Goal: Communication & Community: Answer question/provide support

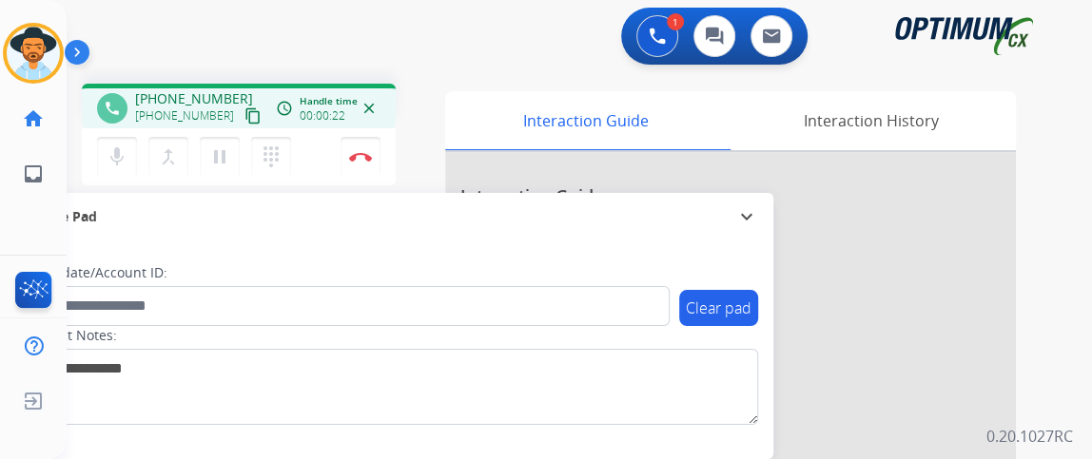
click at [244, 118] on mat-icon "content_copy" at bounding box center [252, 115] width 17 height 17
click at [355, 158] on img at bounding box center [360, 157] width 23 height 10
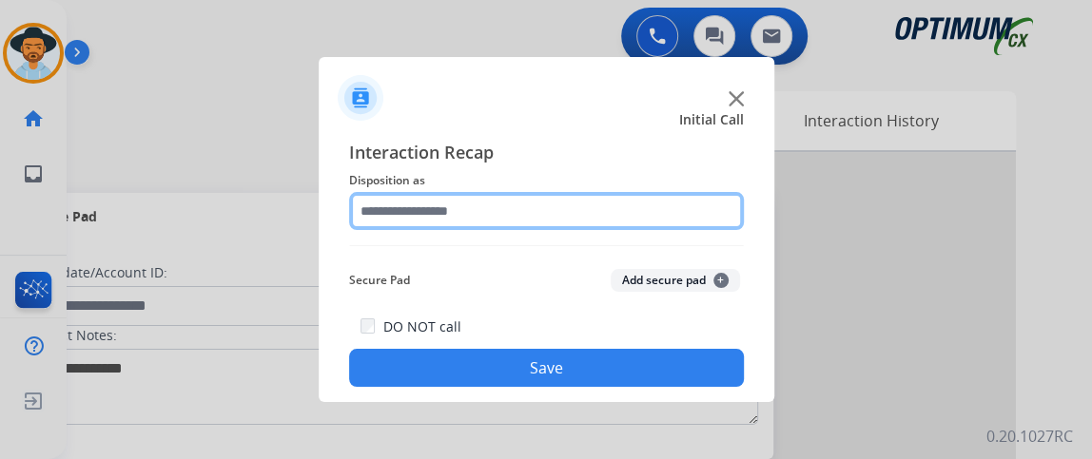
click at [474, 205] on input "text" at bounding box center [546, 211] width 395 height 38
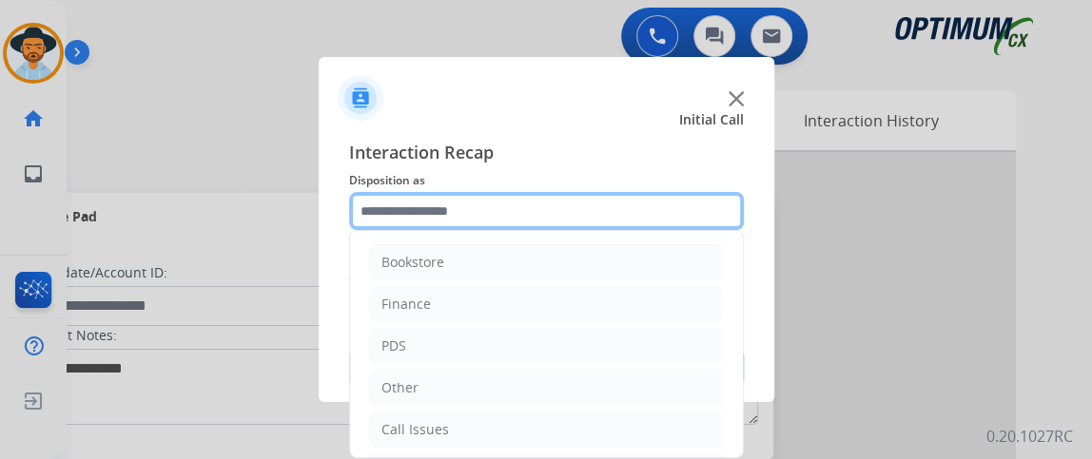
scroll to position [125, 0]
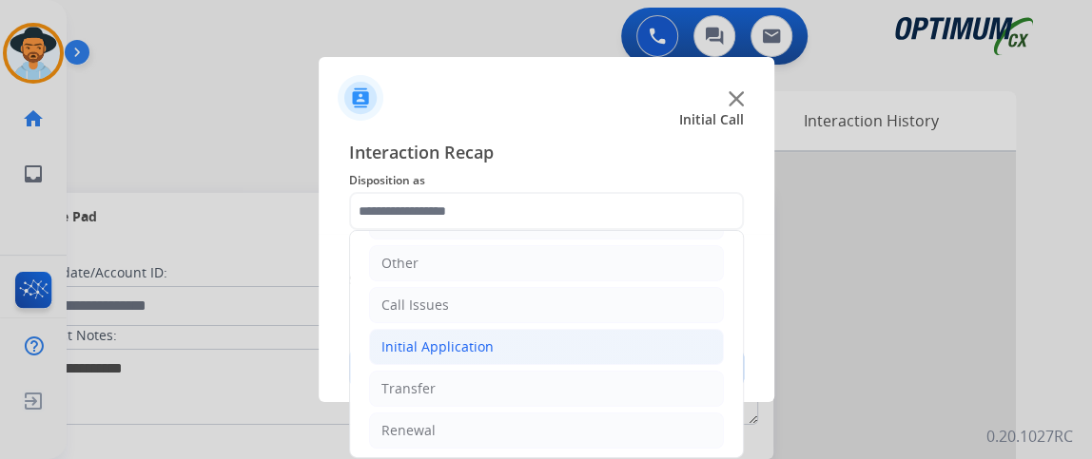
click at [582, 343] on li "Initial Application" at bounding box center [546, 347] width 355 height 36
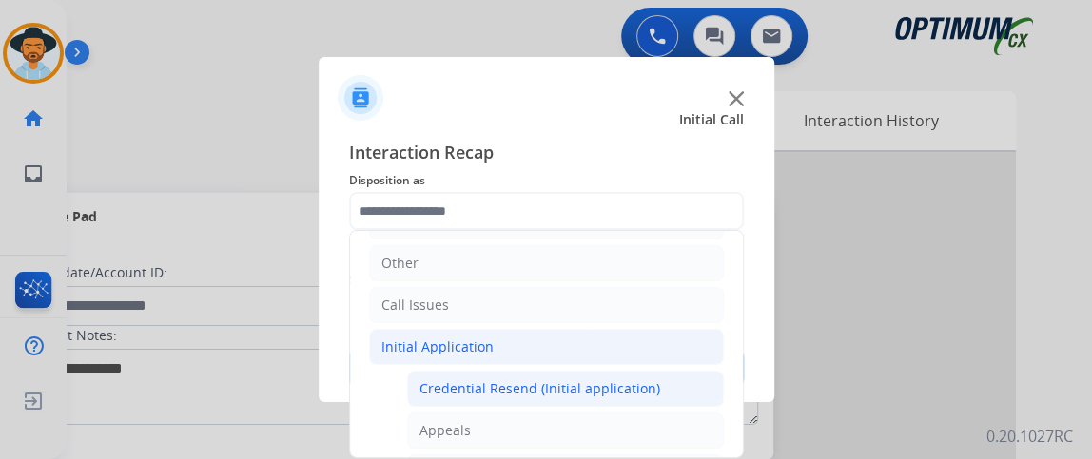
click at [584, 383] on div "Credential Resend (Initial application)" at bounding box center [540, 389] width 241 height 19
type input "**********"
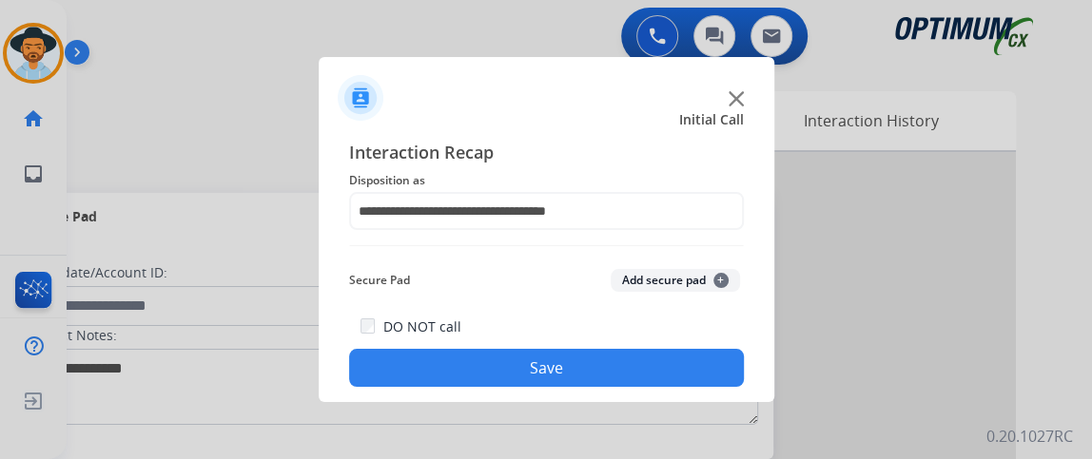
click at [584, 383] on button "Save" at bounding box center [546, 368] width 395 height 38
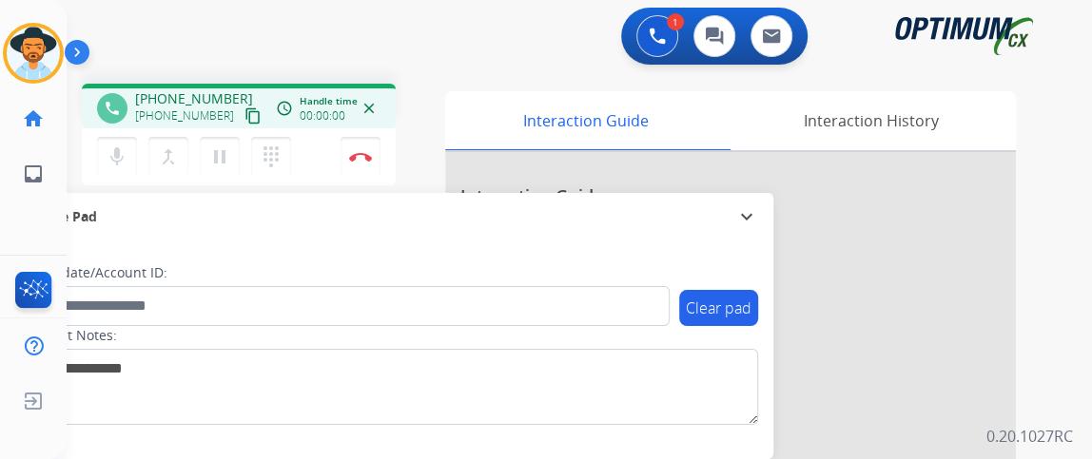
click at [242, 118] on button "content_copy" at bounding box center [253, 116] width 23 height 23
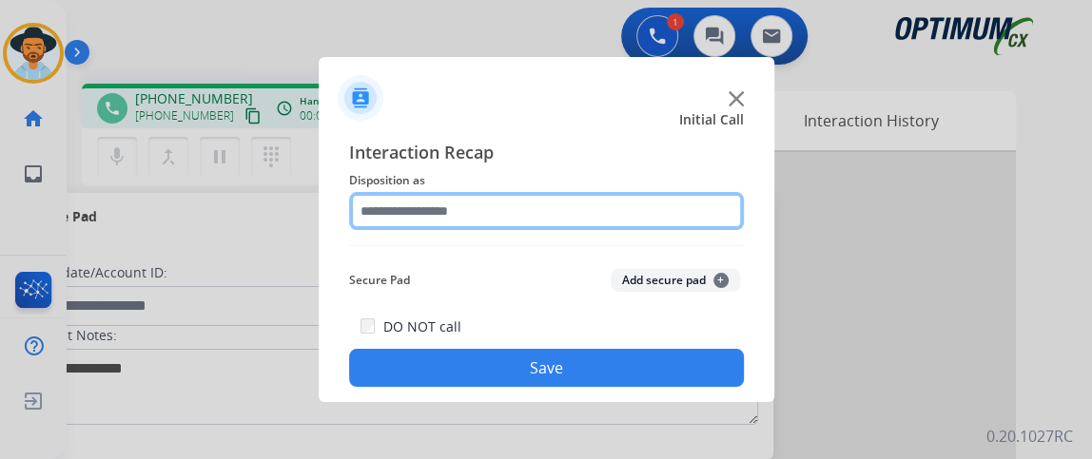
click at [514, 219] on input "text" at bounding box center [546, 211] width 395 height 38
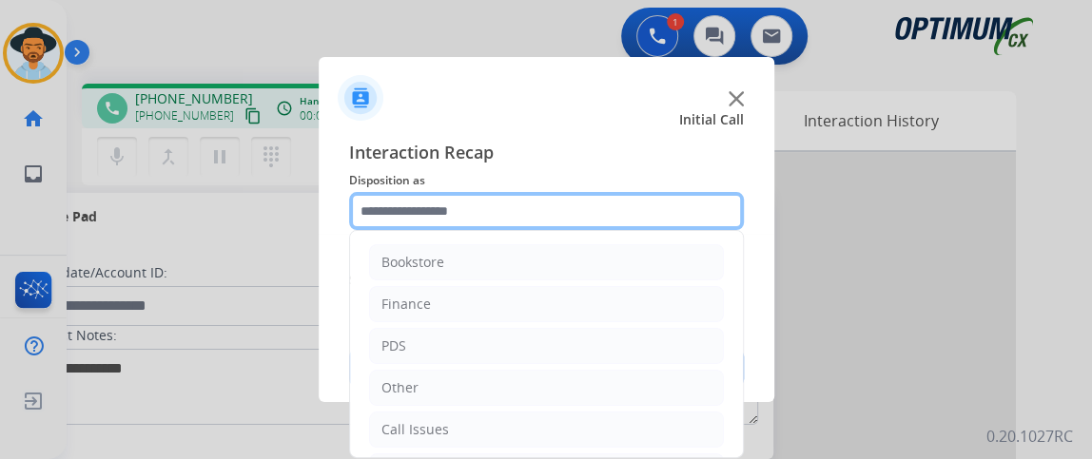
scroll to position [117, 0]
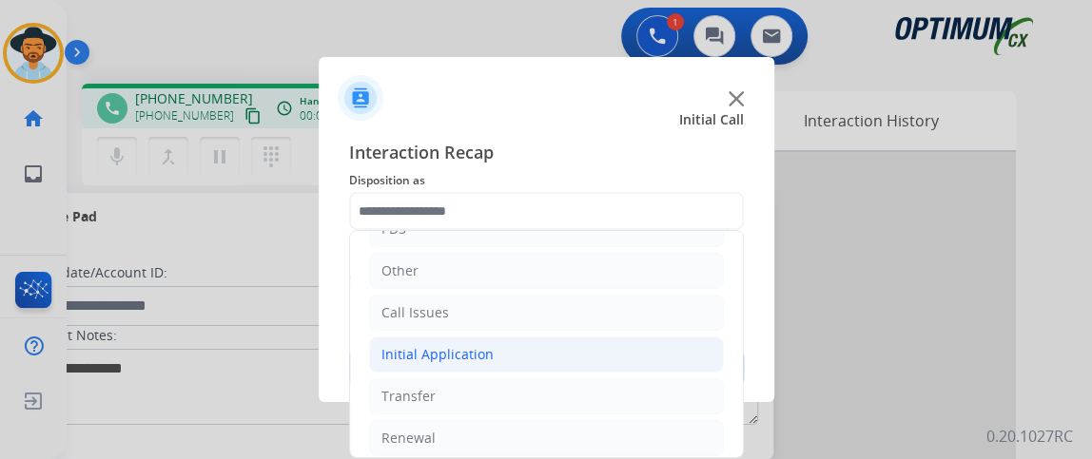
click at [653, 346] on li "Initial Application" at bounding box center [546, 355] width 355 height 36
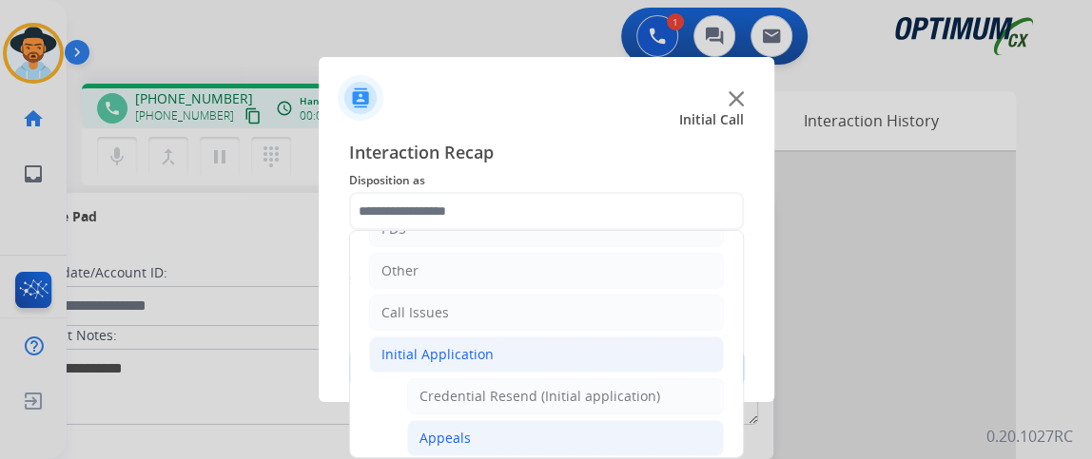
click at [629, 420] on li "Appeals" at bounding box center [565, 438] width 317 height 36
type input "*******"
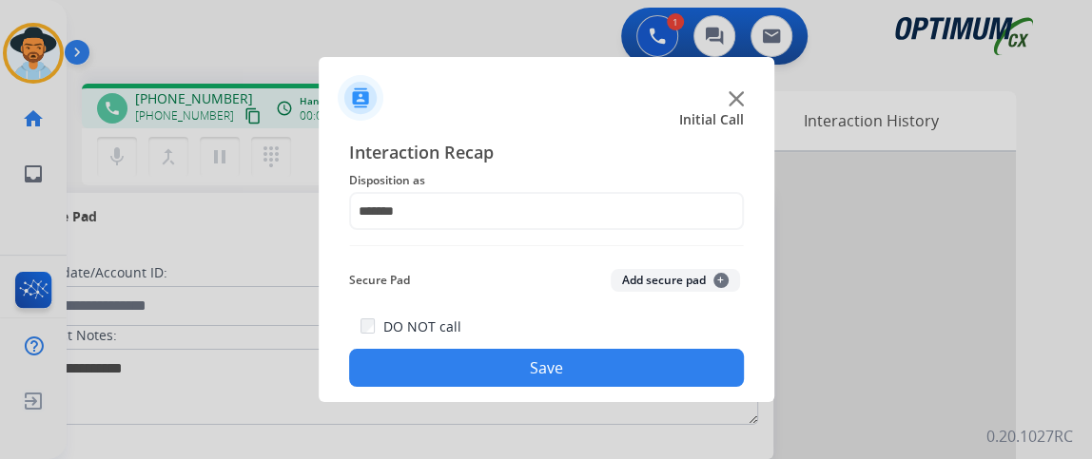
click at [619, 374] on button "Save" at bounding box center [546, 368] width 395 height 38
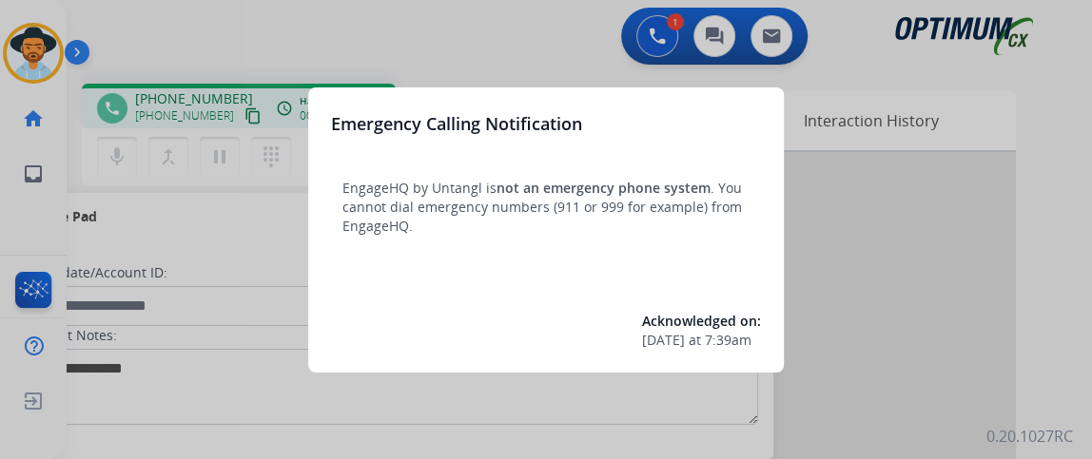
click at [321, 106] on div "Emergency Calling Notification EngageHQ by Untangl is not an emergency phone sy…" at bounding box center [546, 230] width 476 height 285
click at [321, 109] on div "Emergency Calling Notification EngageHQ by Untangl is not an emergency phone sy…" at bounding box center [546, 230] width 476 height 285
click at [250, 178] on div at bounding box center [546, 229] width 1092 height 459
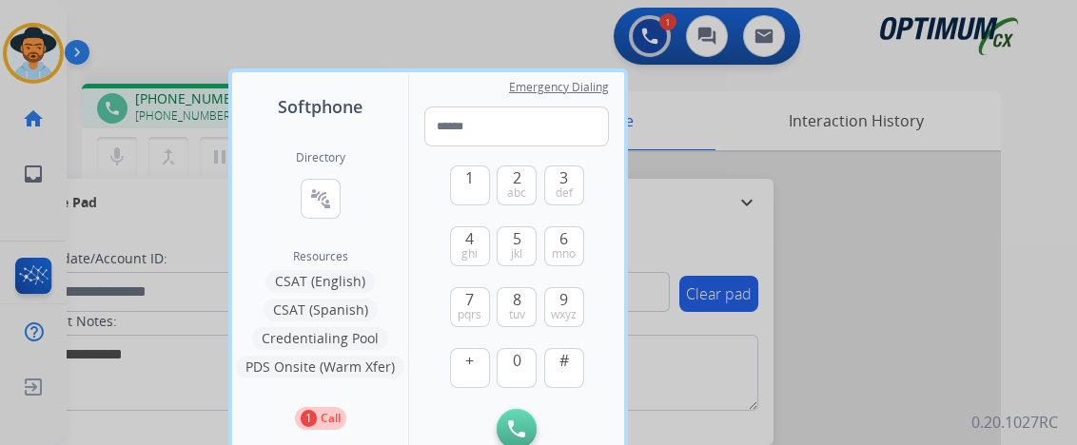
click at [199, 209] on div at bounding box center [538, 222] width 1077 height 445
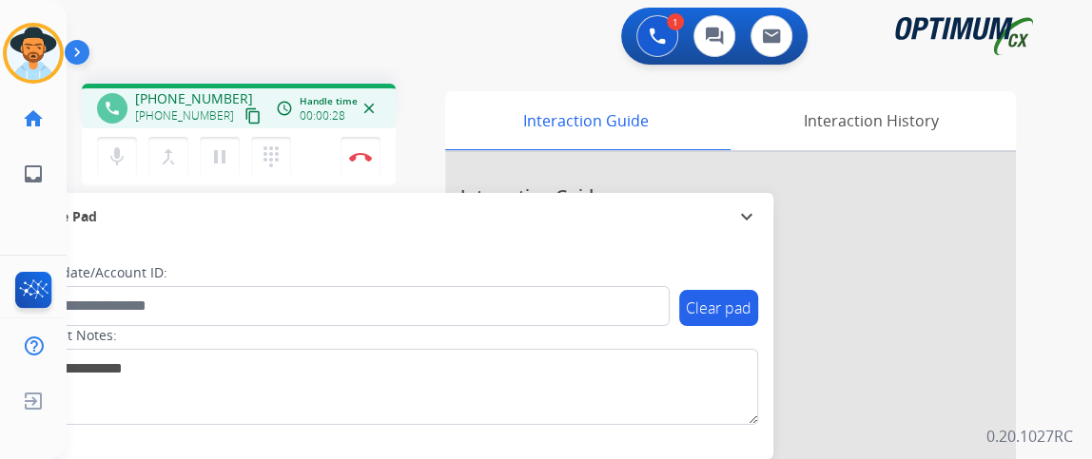
click at [244, 118] on mat-icon "content_copy" at bounding box center [252, 115] width 17 height 17
click at [127, 164] on button "mic Mute" at bounding box center [117, 157] width 40 height 40
click at [210, 149] on mat-icon "pause" at bounding box center [219, 157] width 23 height 23
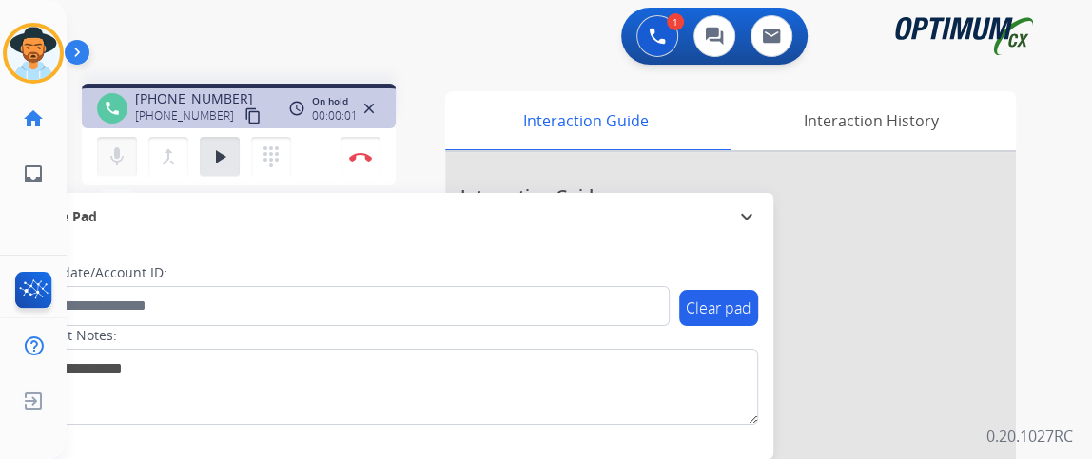
click at [111, 153] on mat-icon "mic" at bounding box center [117, 157] width 23 height 23
click at [116, 156] on mat-icon "mic" at bounding box center [117, 157] width 23 height 23
click at [279, 132] on div "mic Mute merge_type Bridge play_arrow Hold dialpad Dialpad Disconnect" at bounding box center [239, 156] width 314 height 57
click at [274, 148] on mat-icon "dialpad" at bounding box center [271, 157] width 23 height 23
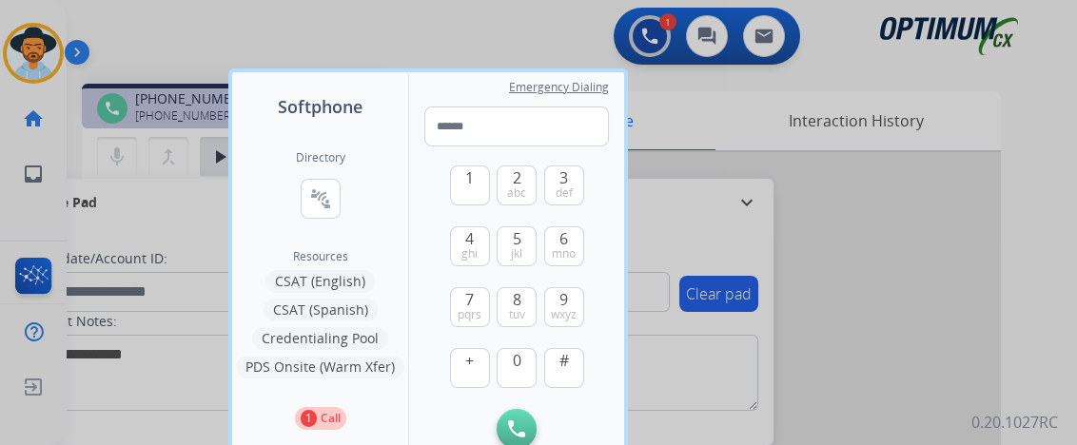
click at [343, 342] on button "Credentialing Pool" at bounding box center [320, 338] width 136 height 23
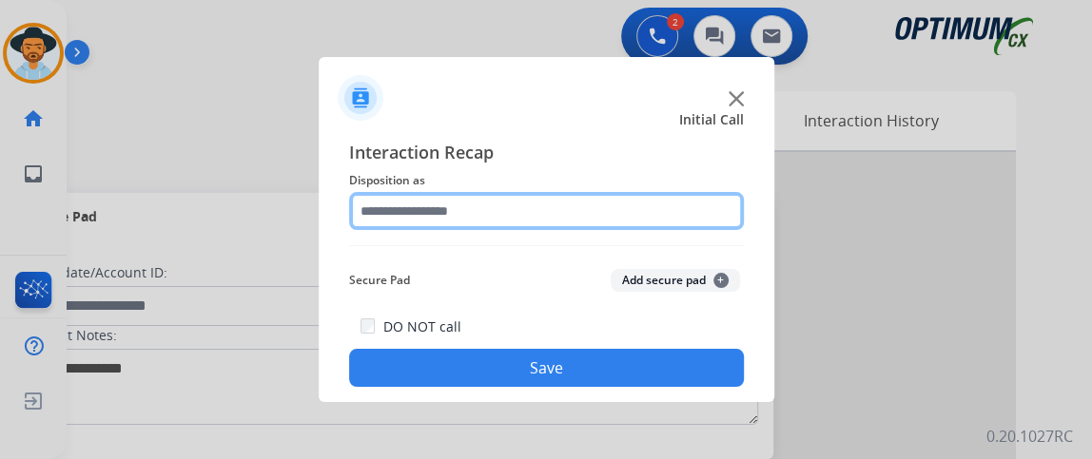
click at [533, 216] on input "text" at bounding box center [546, 211] width 395 height 38
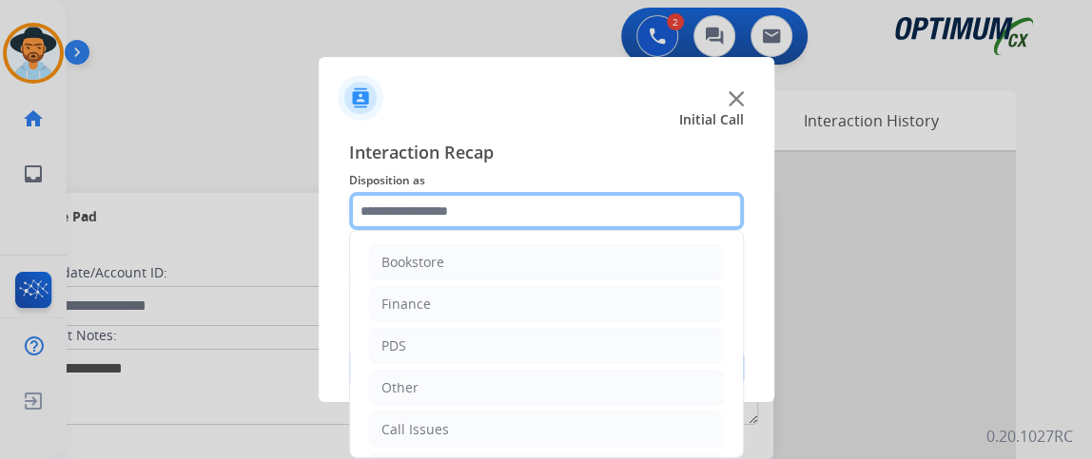
scroll to position [125, 0]
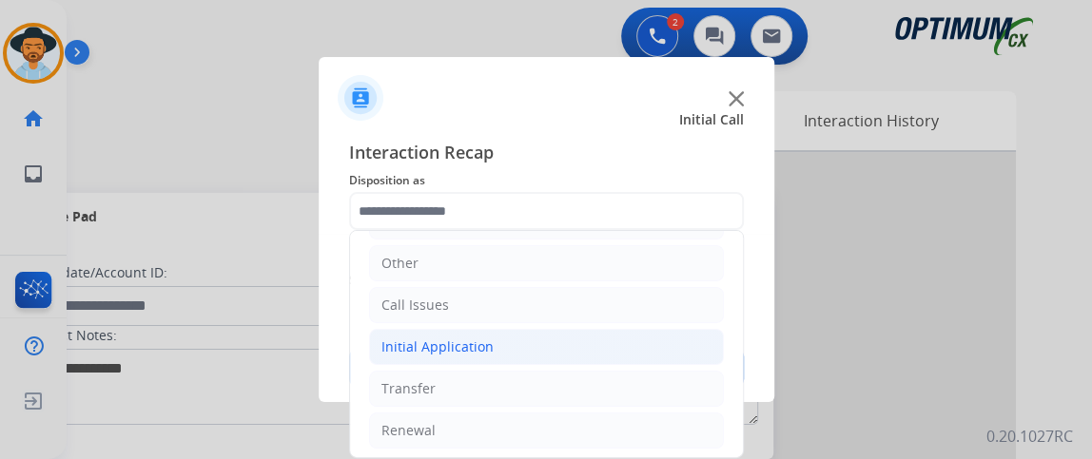
click at [604, 344] on li "Initial Application" at bounding box center [546, 347] width 355 height 36
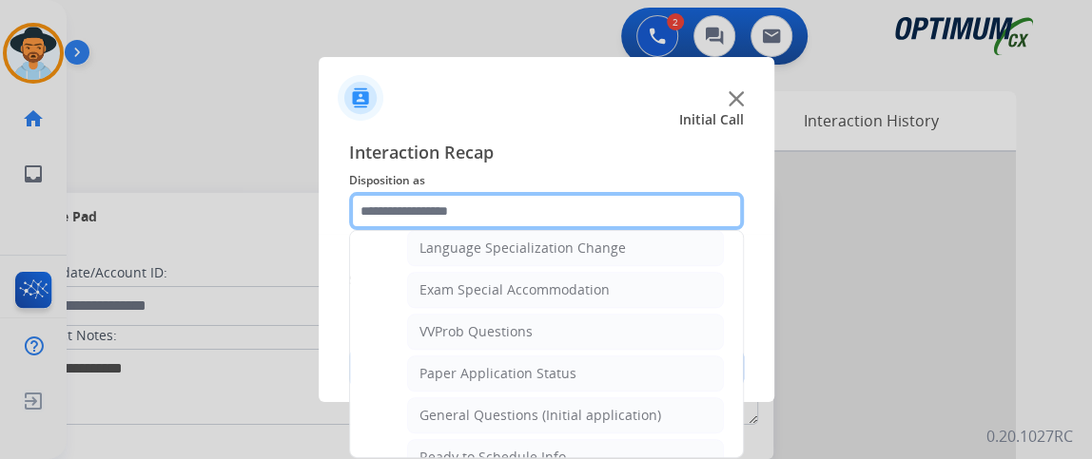
scroll to position [1134, 0]
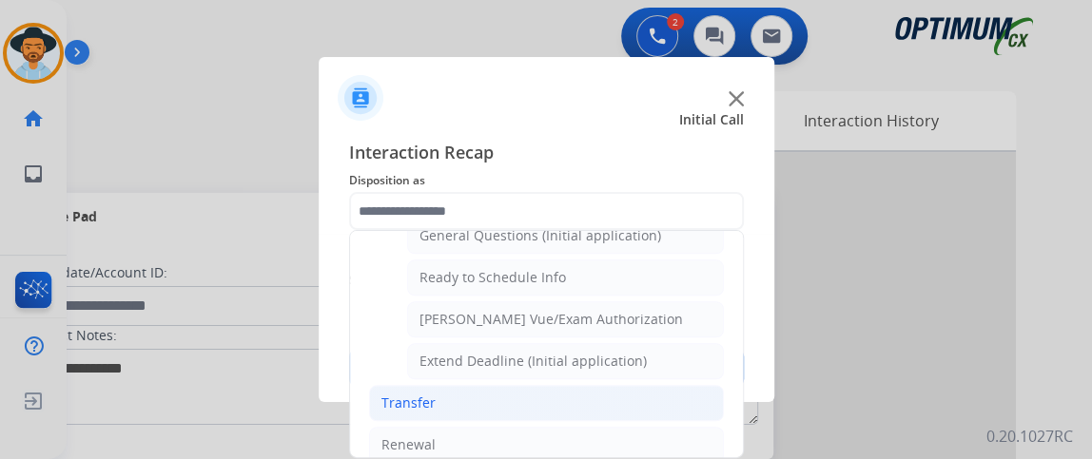
click at [624, 392] on li "Transfer" at bounding box center [546, 403] width 355 height 36
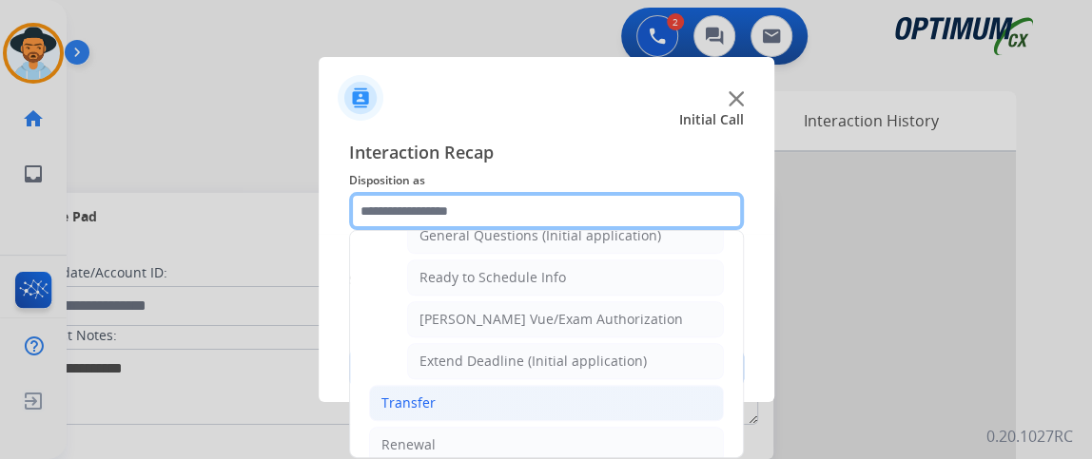
scroll to position [166, 0]
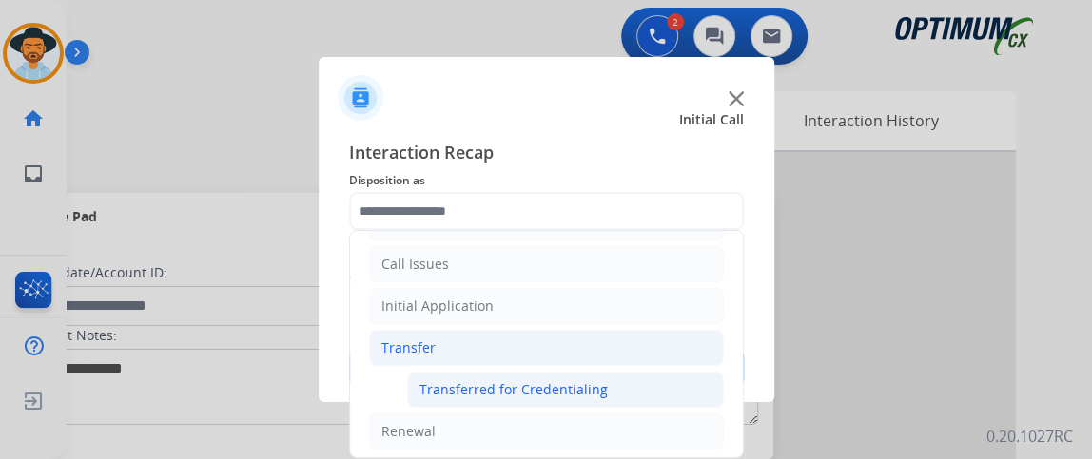
click at [624, 389] on li "Transferred for Credentialing" at bounding box center [565, 390] width 317 height 36
type input "**********"
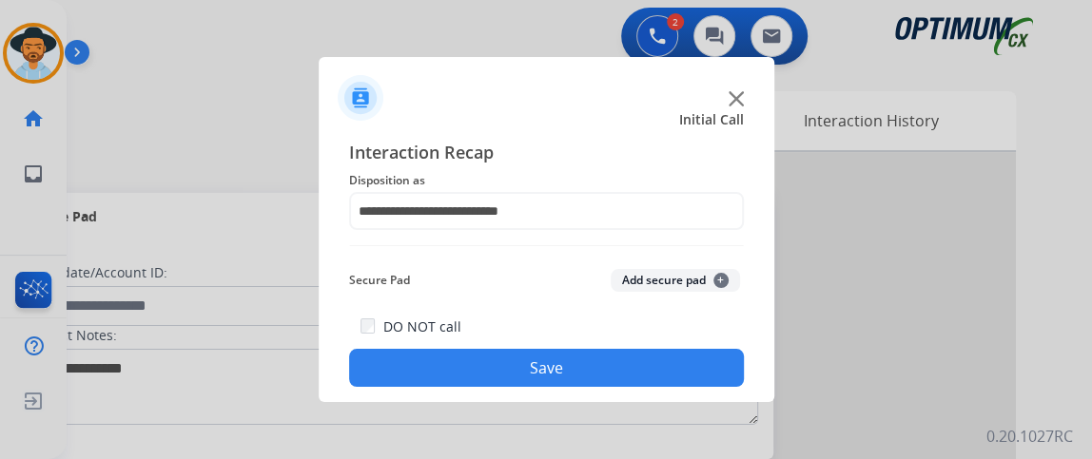
click at [598, 361] on button "Save" at bounding box center [546, 368] width 395 height 38
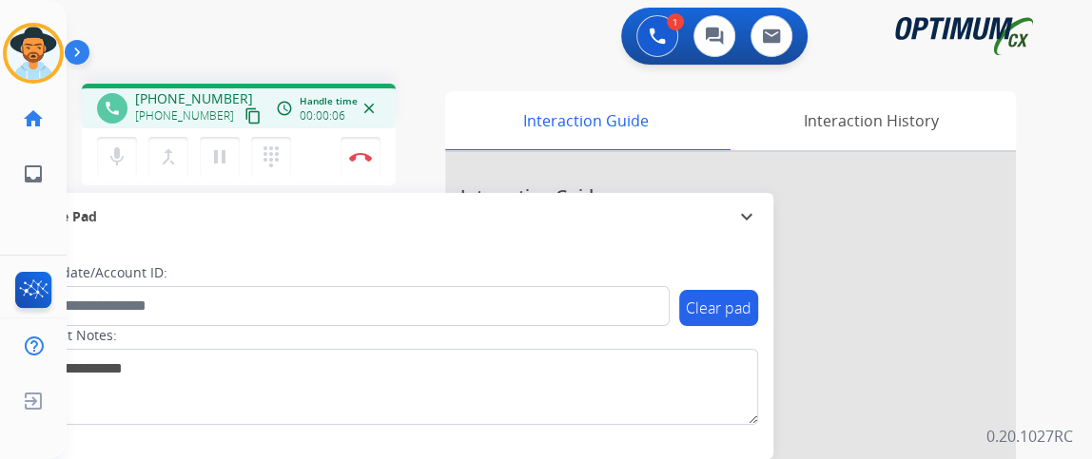
click at [244, 118] on mat-icon "content_copy" at bounding box center [252, 115] width 17 height 17
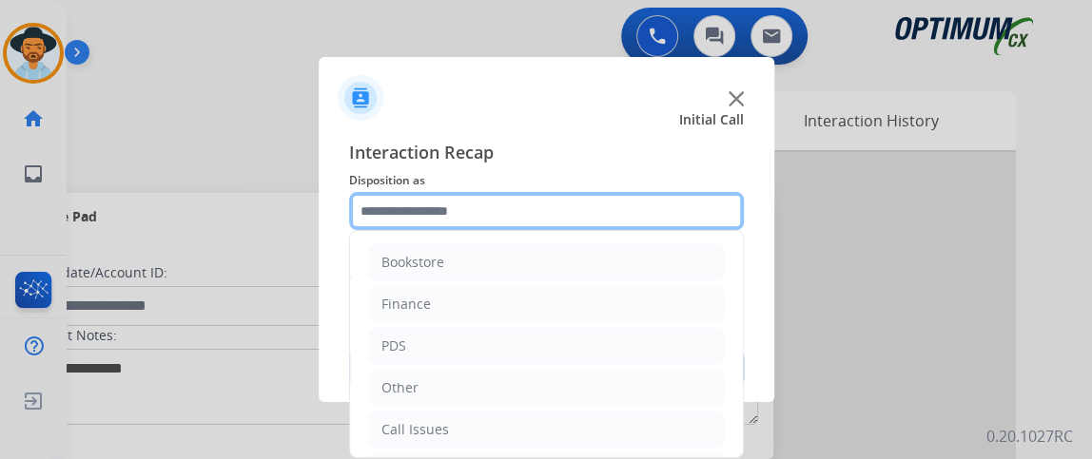
click at [554, 202] on input "text" at bounding box center [546, 211] width 395 height 38
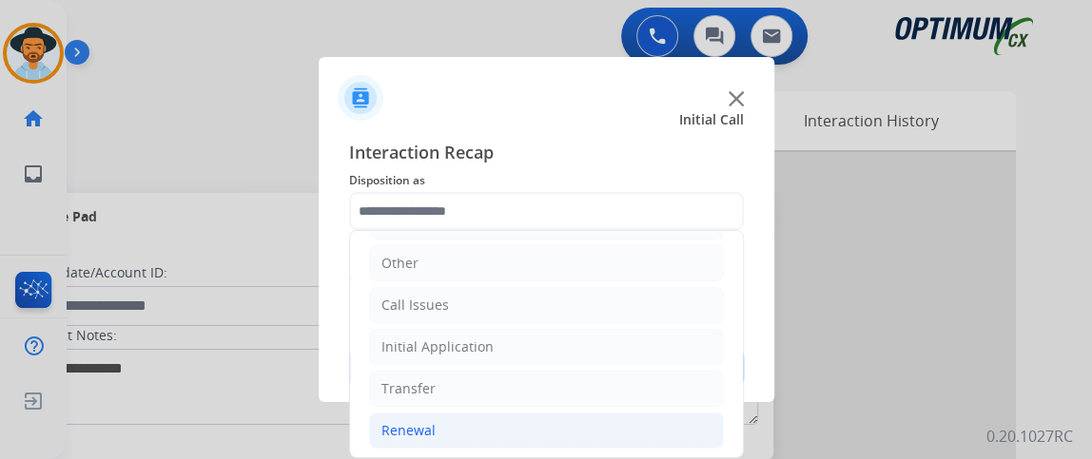
click at [585, 424] on li "Renewal" at bounding box center [546, 431] width 355 height 36
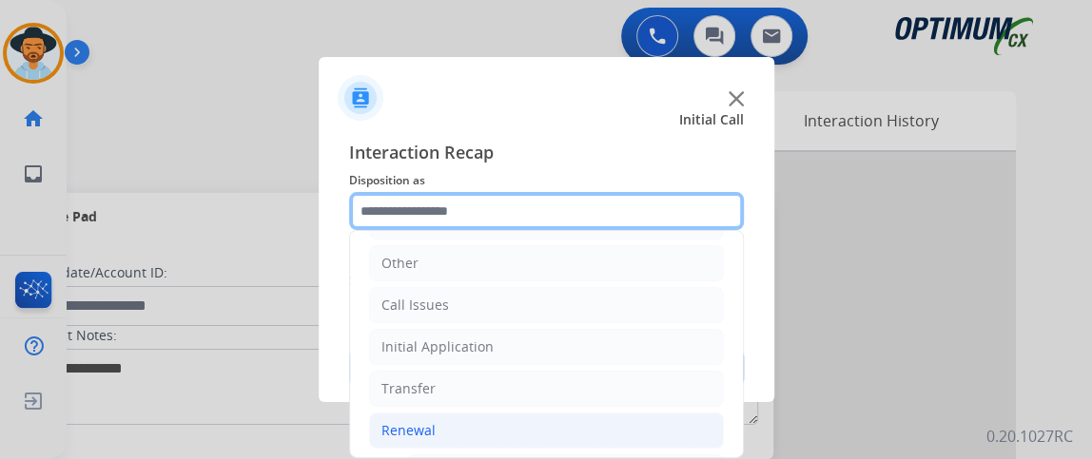
scroll to position [635, 0]
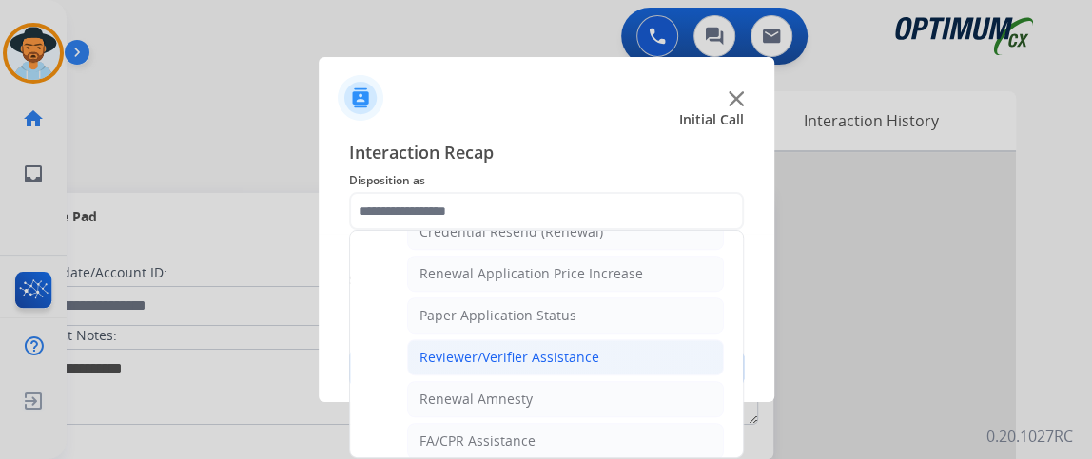
click at [641, 346] on li "Reviewer/Verifier Assistance" at bounding box center [565, 358] width 317 height 36
type input "**********"
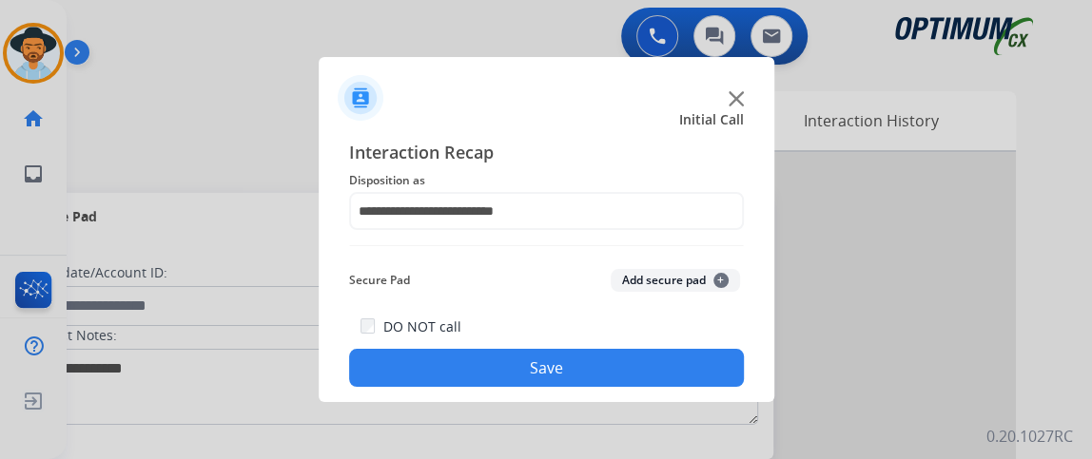
click at [632, 361] on button "Save" at bounding box center [546, 368] width 395 height 38
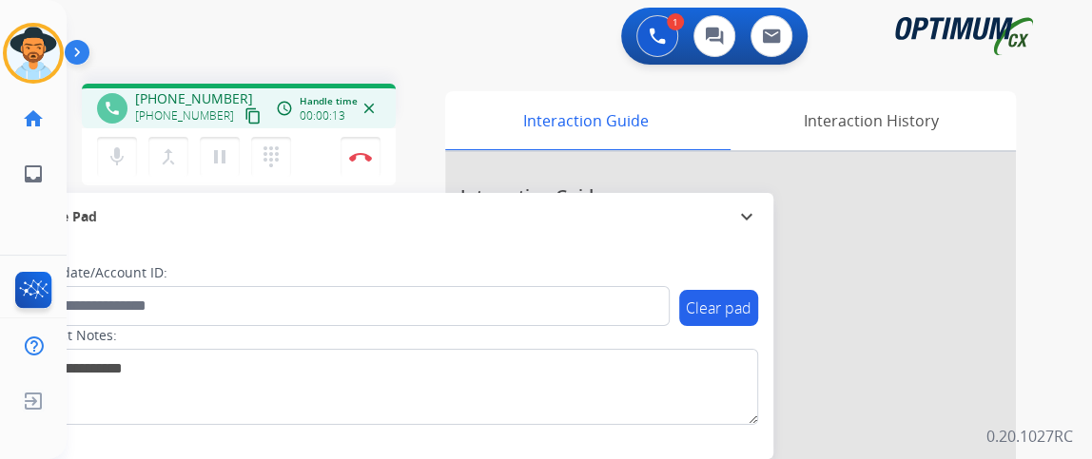
click at [244, 118] on mat-icon "content_copy" at bounding box center [252, 115] width 17 height 17
click at [370, 161] on button "Disconnect" at bounding box center [361, 157] width 40 height 40
click at [370, 166] on button "Disconnect" at bounding box center [361, 157] width 40 height 40
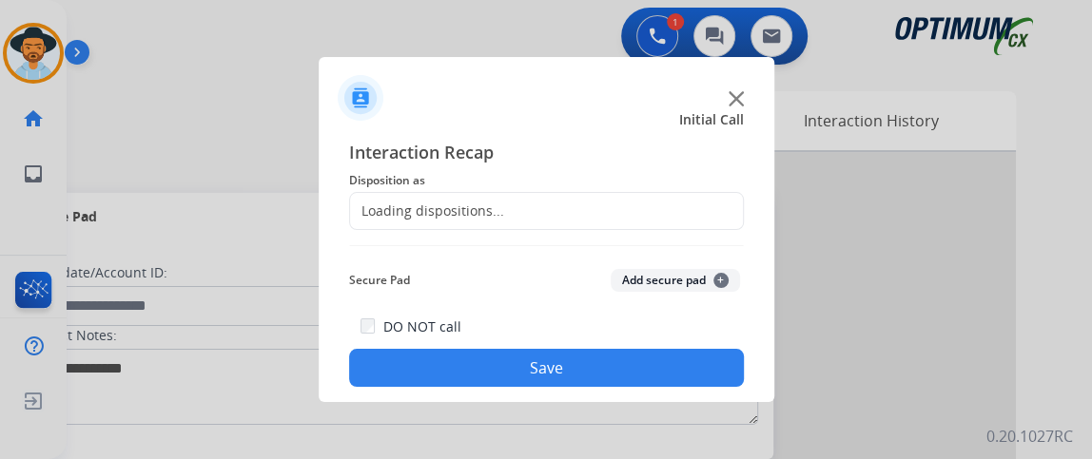
click at [609, 208] on div "Loading dispositions..." at bounding box center [546, 211] width 395 height 38
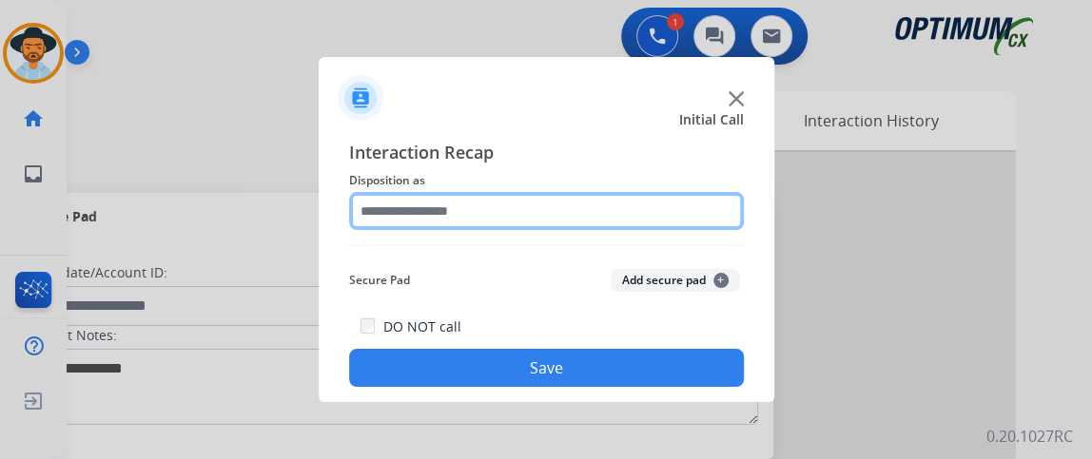
click at [609, 208] on input "text" at bounding box center [546, 211] width 395 height 38
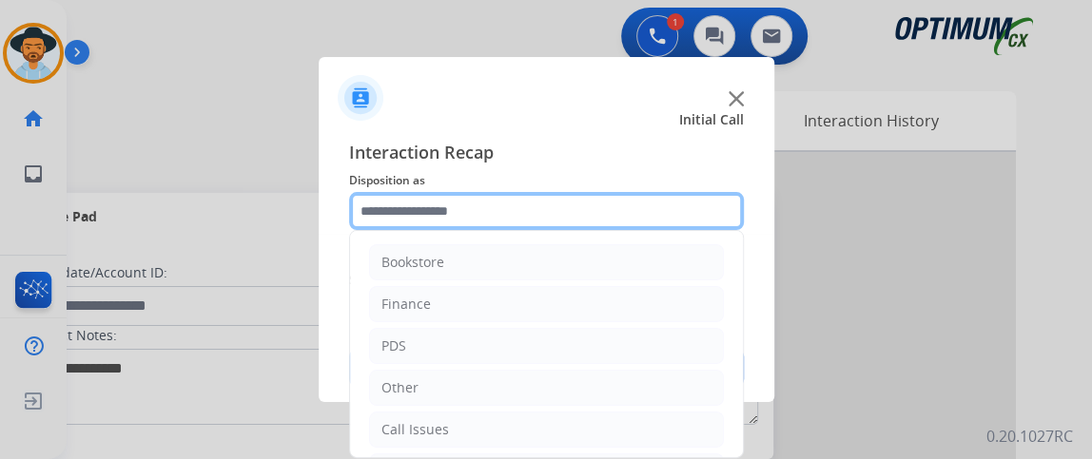
scroll to position [125, 0]
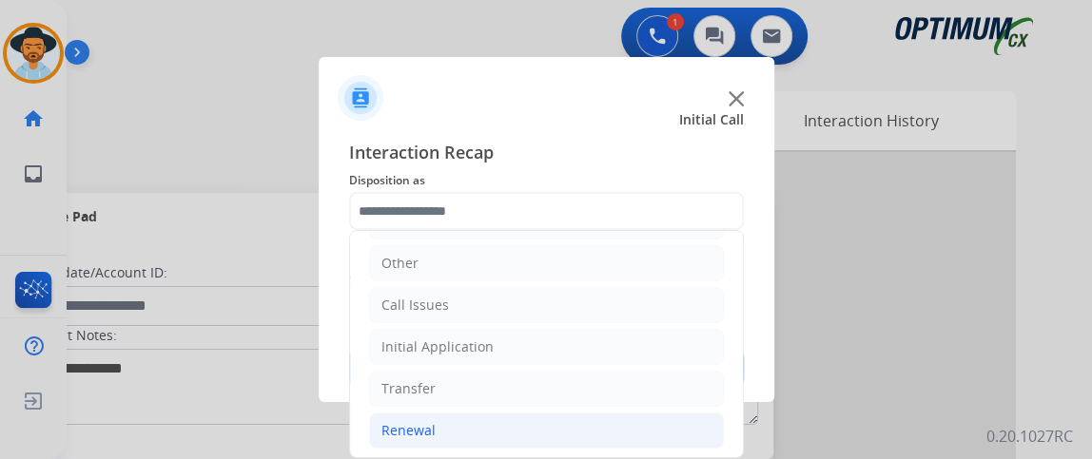
click at [614, 416] on li "Renewal" at bounding box center [546, 431] width 355 height 36
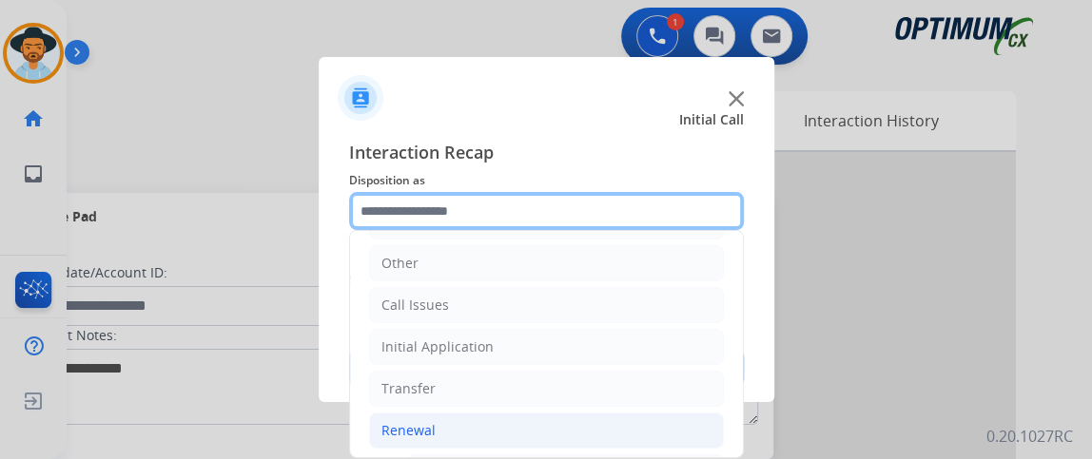
scroll to position [481, 0]
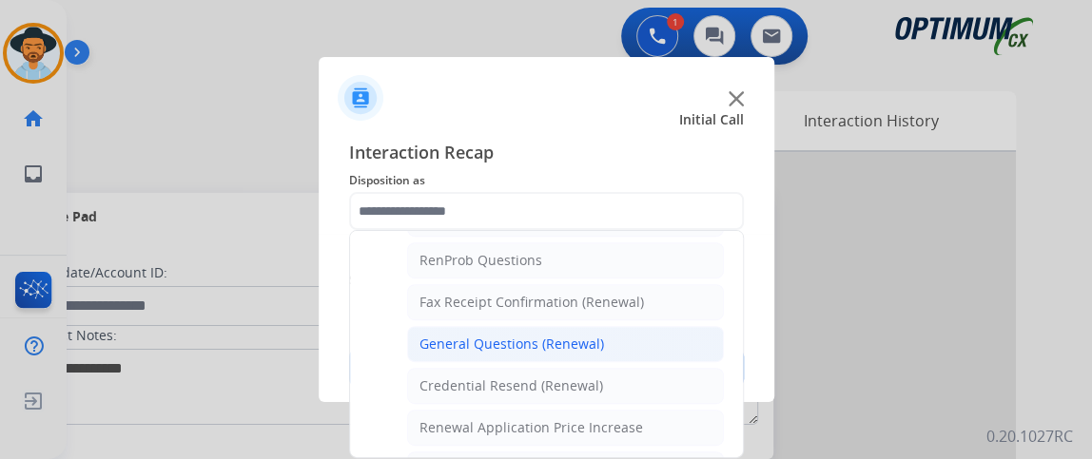
click at [674, 337] on li "General Questions (Renewal)" at bounding box center [565, 344] width 317 height 36
type input "**********"
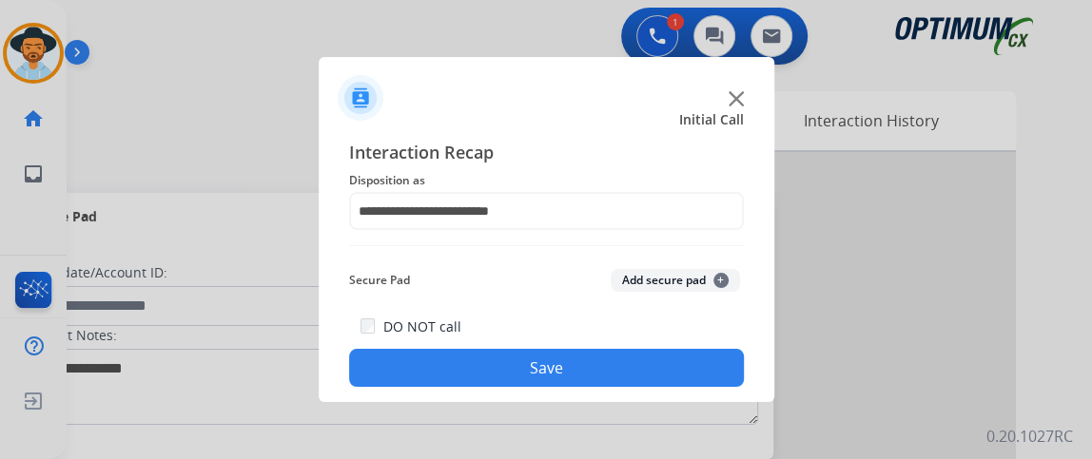
click at [674, 361] on button "Save" at bounding box center [546, 368] width 395 height 38
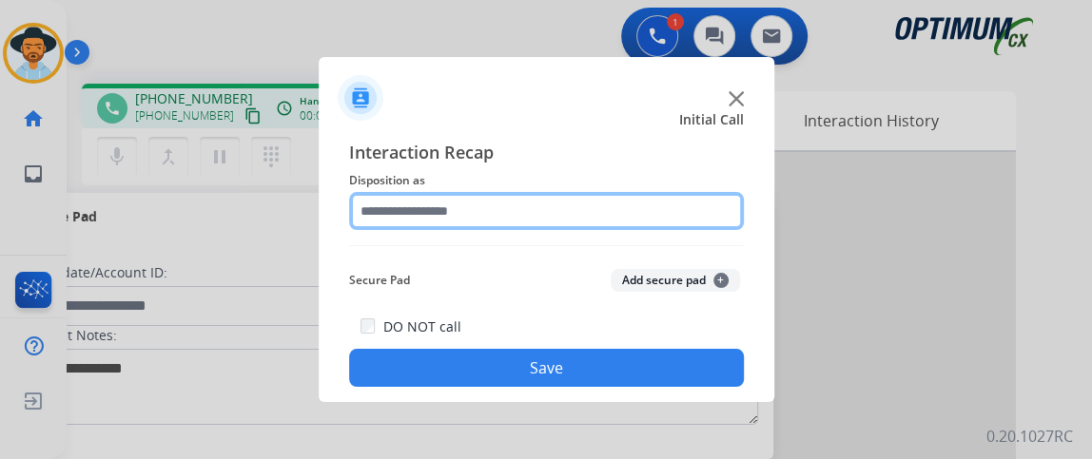
click at [506, 210] on input "text" at bounding box center [546, 211] width 395 height 38
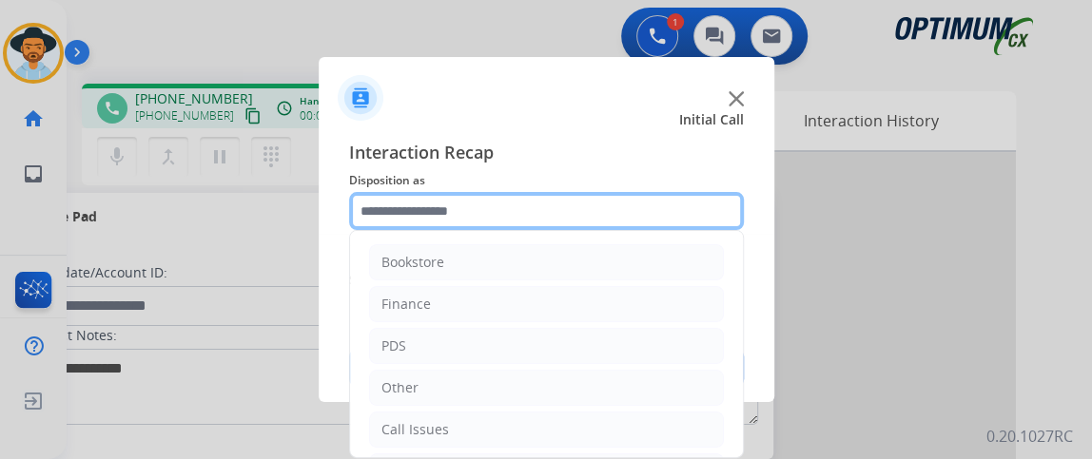
scroll to position [125, 0]
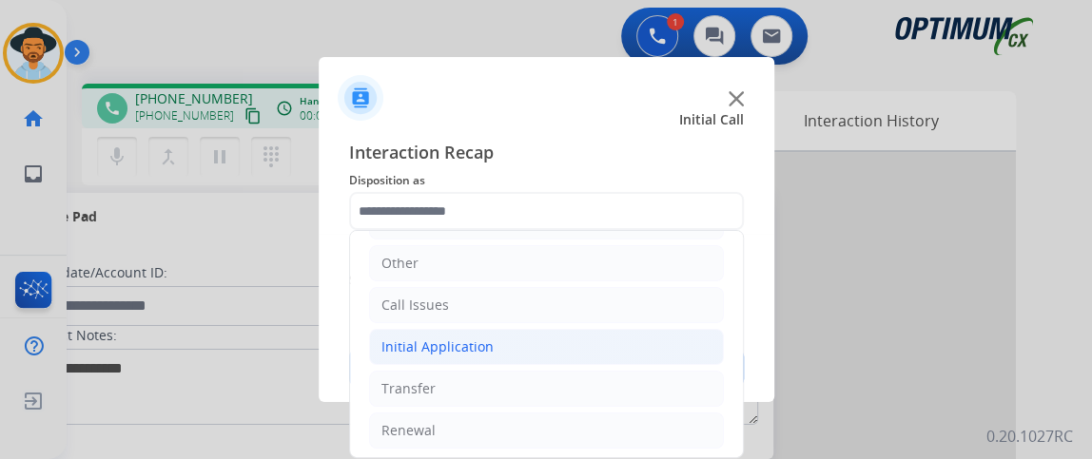
click at [610, 336] on li "Initial Application" at bounding box center [546, 347] width 355 height 36
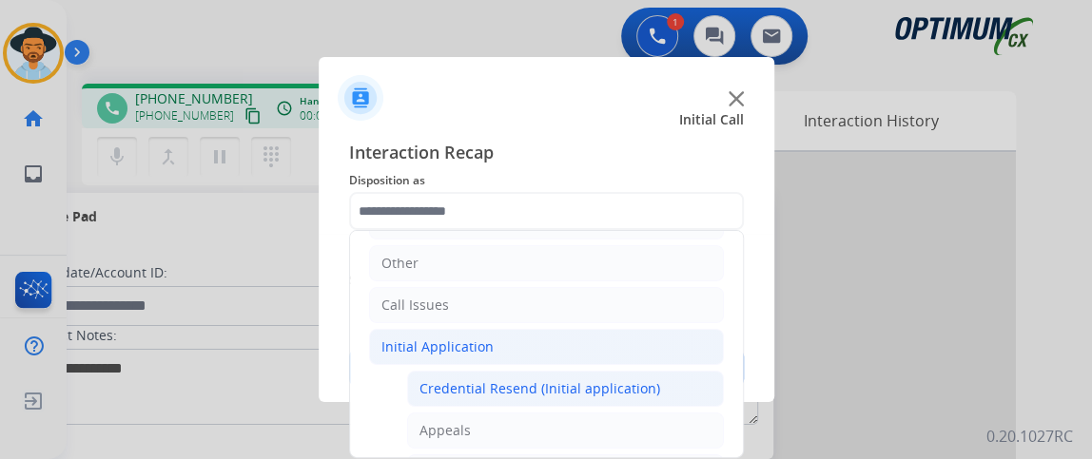
click at [603, 380] on div "Credential Resend (Initial application)" at bounding box center [540, 389] width 241 height 19
type input "**********"
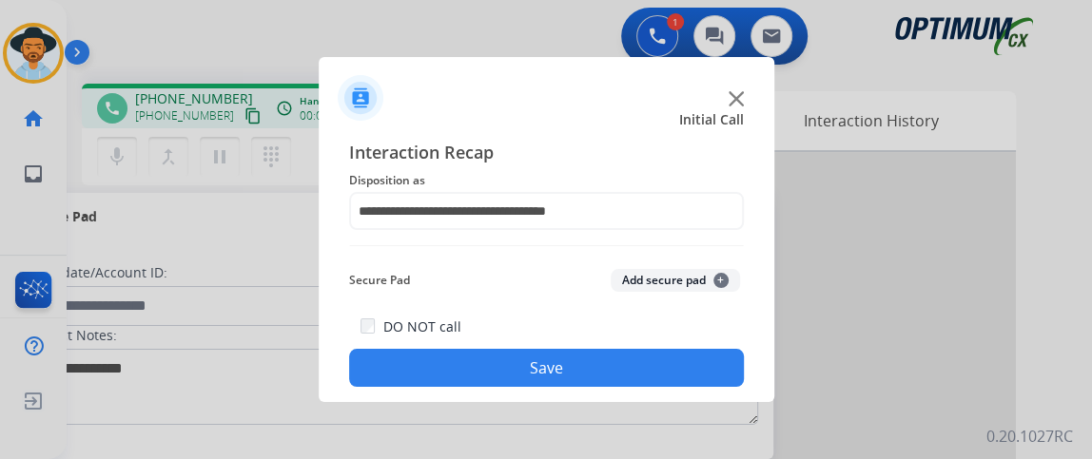
click at [596, 368] on button "Save" at bounding box center [546, 368] width 395 height 38
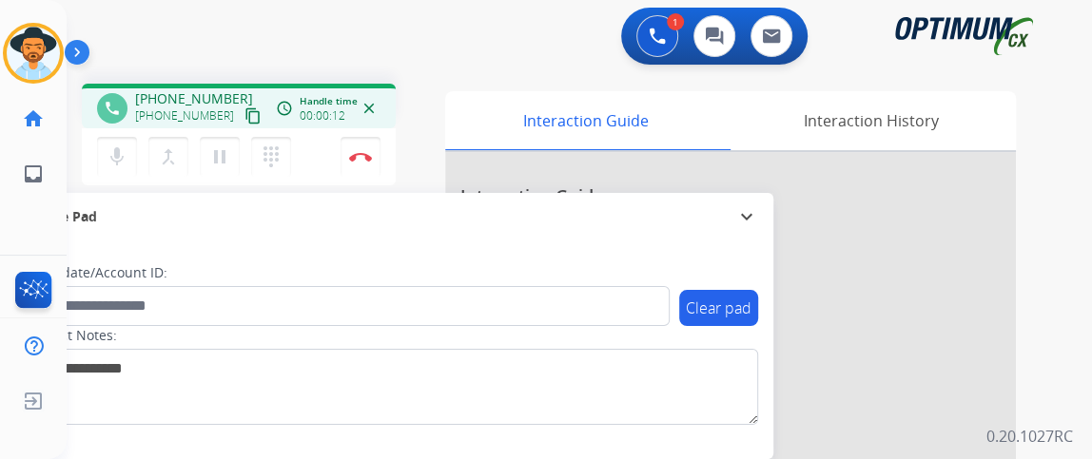
click at [244, 107] on mat-icon "content_copy" at bounding box center [252, 115] width 17 height 17
click at [122, 148] on mat-icon "mic" at bounding box center [117, 157] width 23 height 23
click at [122, 148] on mat-icon "mic_off" at bounding box center [117, 157] width 23 height 23
click at [117, 155] on mat-icon "mic" at bounding box center [117, 157] width 23 height 23
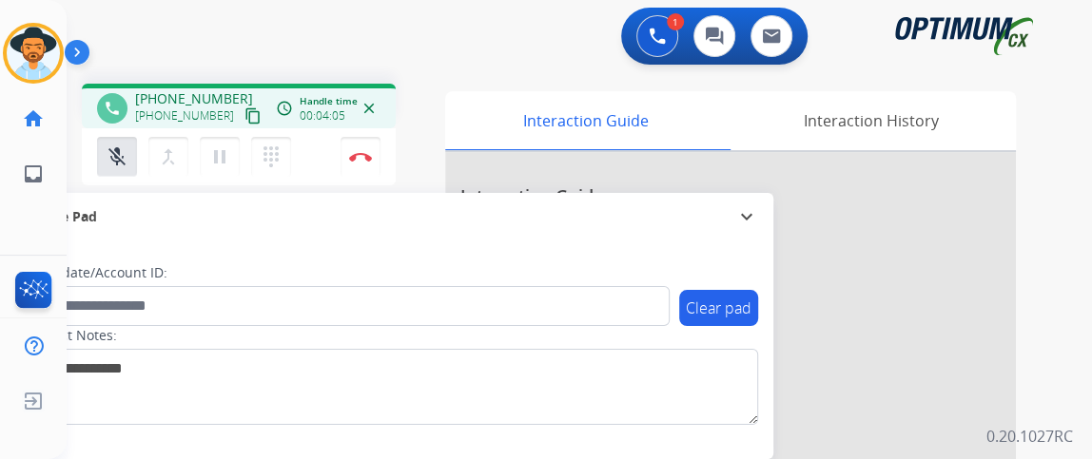
click at [242, 119] on button "content_copy" at bounding box center [253, 116] width 23 height 23
click at [113, 169] on button "mic_off Mute" at bounding box center [117, 157] width 40 height 40
click at [361, 152] on img at bounding box center [360, 157] width 23 height 10
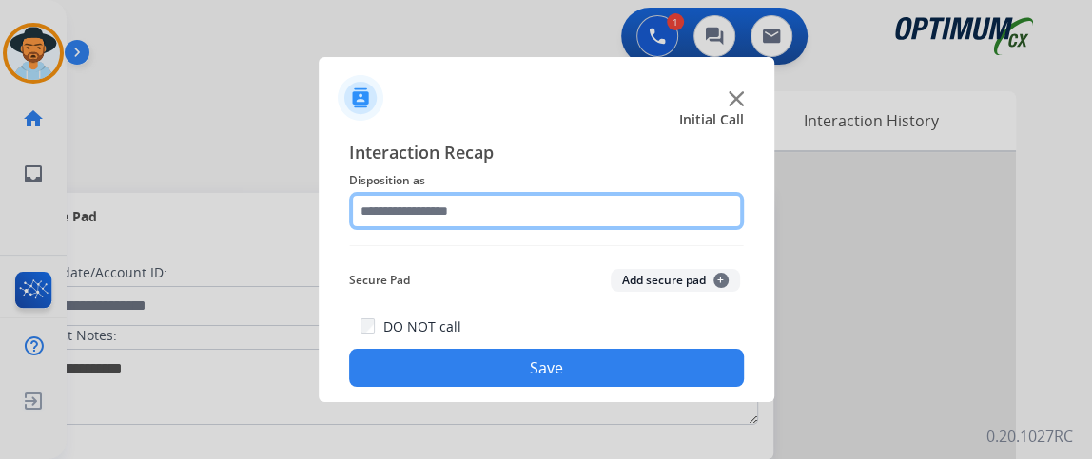
click at [646, 199] on input "text" at bounding box center [546, 211] width 395 height 38
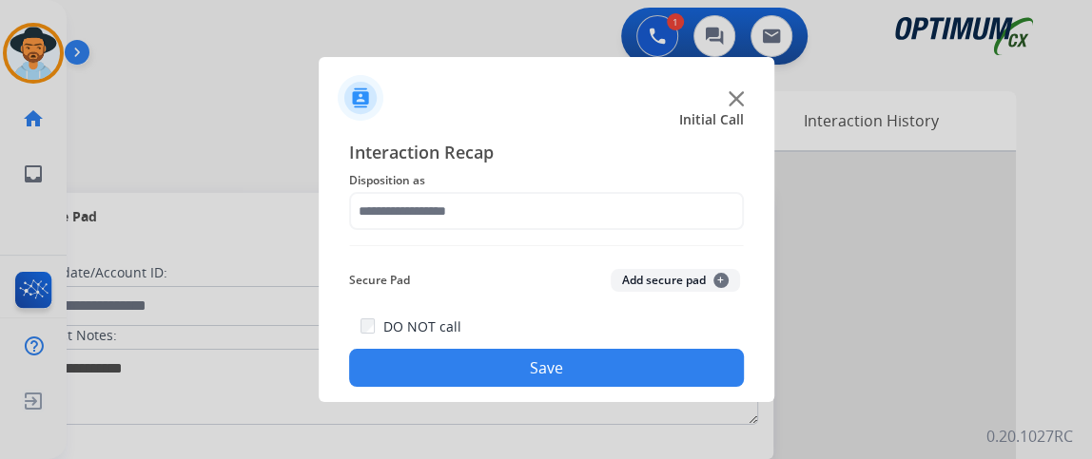
click at [648, 191] on span "Disposition as" at bounding box center [546, 180] width 395 height 23
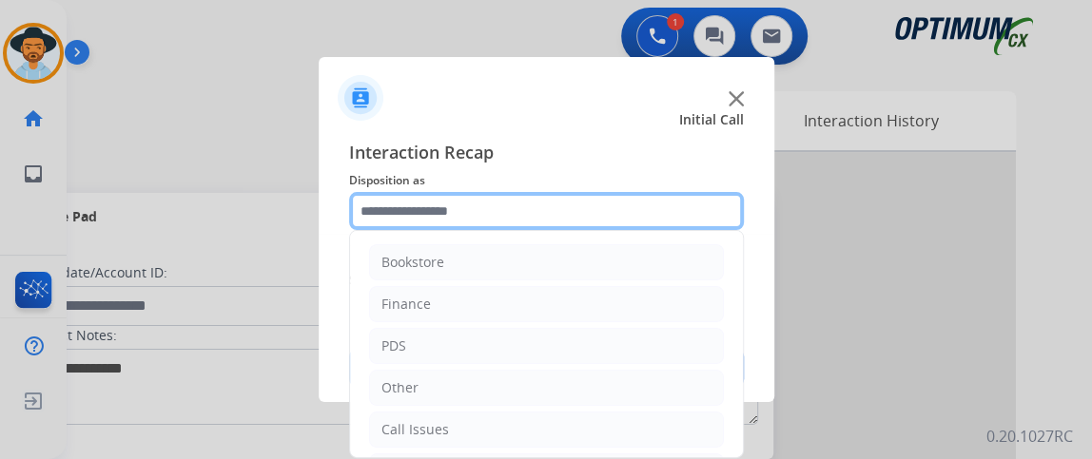
click at [664, 195] on input "text" at bounding box center [546, 211] width 395 height 38
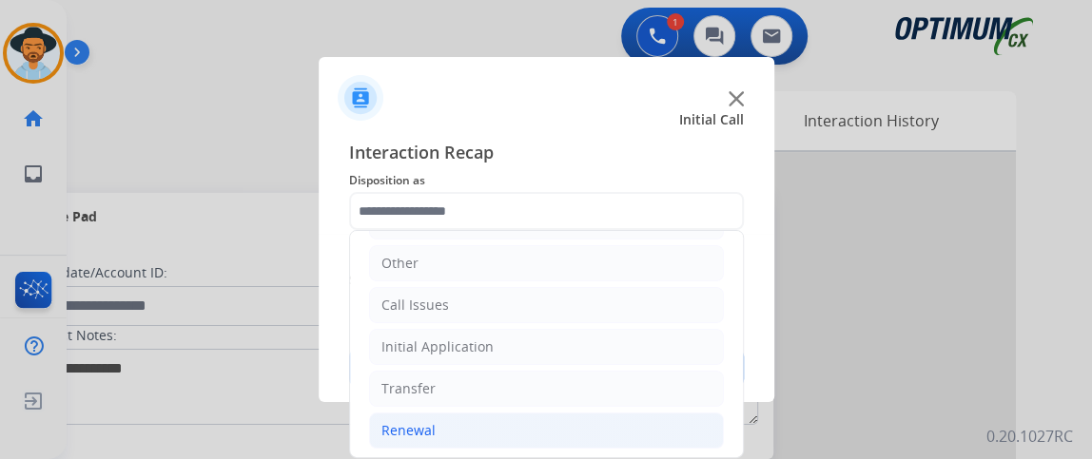
click at [586, 427] on li "Renewal" at bounding box center [546, 431] width 355 height 36
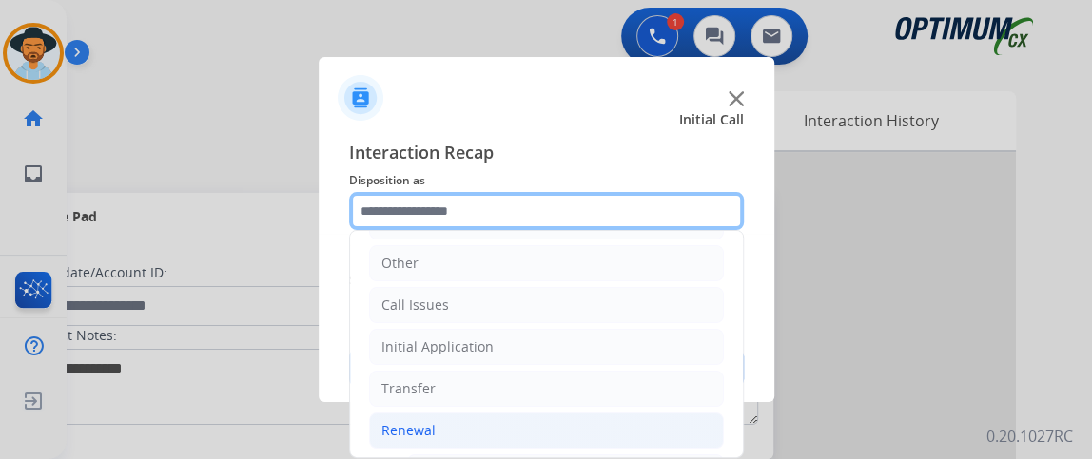
scroll to position [454, 0]
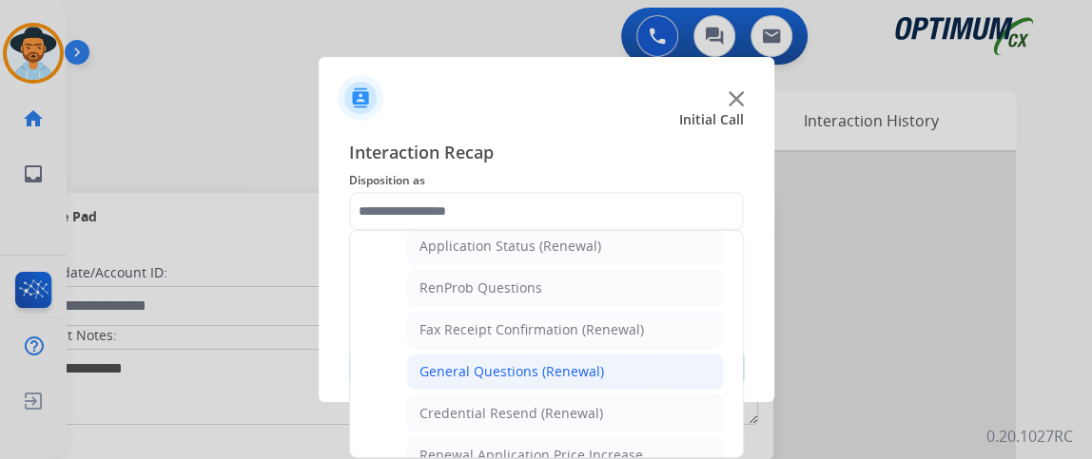
click at [680, 374] on li "General Questions (Renewal)" at bounding box center [565, 372] width 317 height 36
type input "**********"
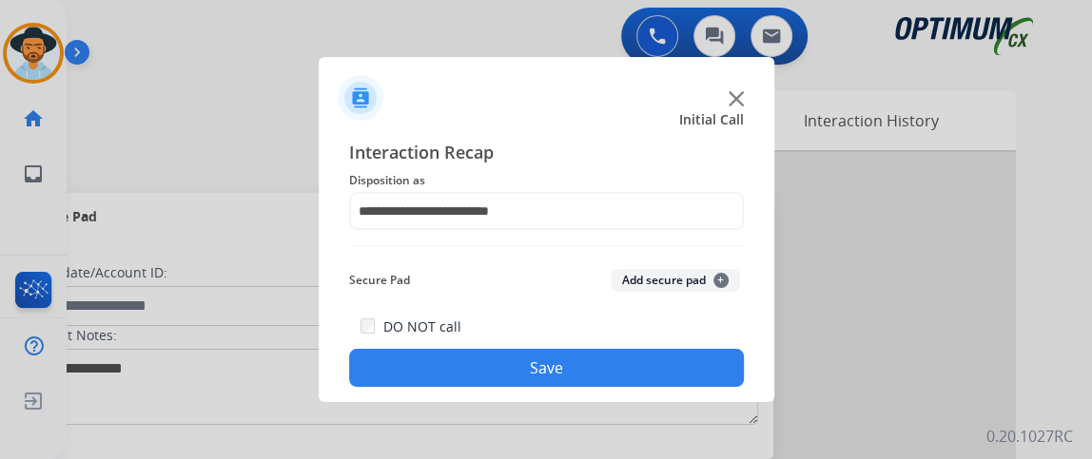
click at [676, 362] on button "Save" at bounding box center [546, 368] width 395 height 38
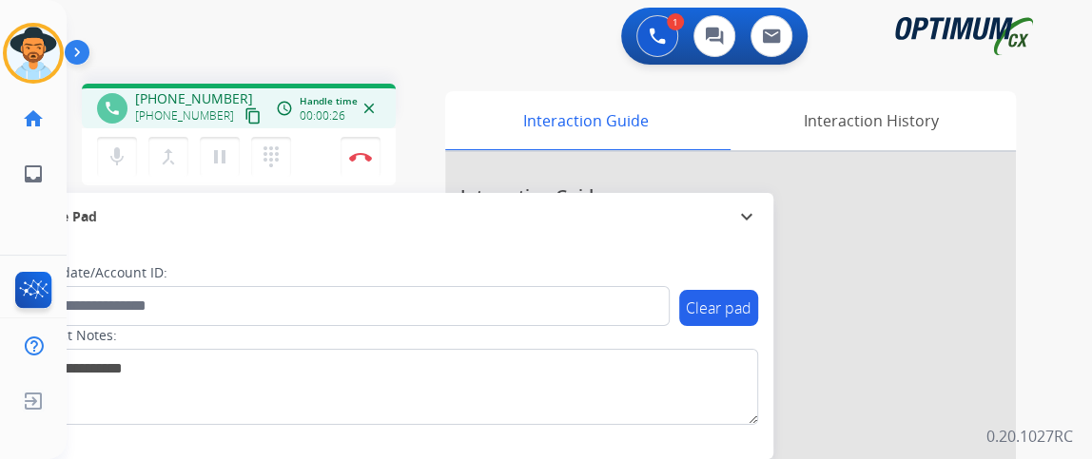
click at [244, 110] on mat-icon "content_copy" at bounding box center [252, 115] width 17 height 17
